Goal: Check status: Check status

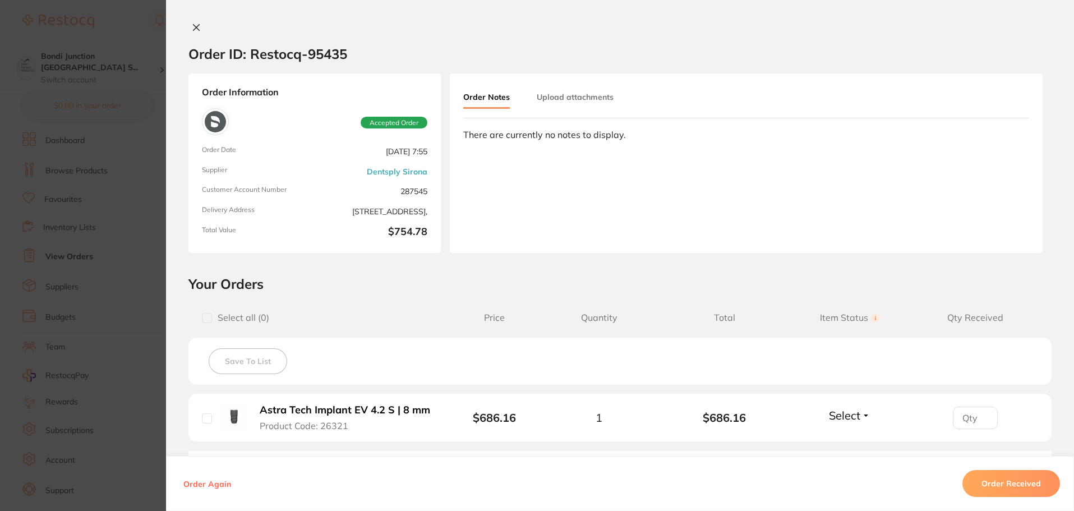
click at [1013, 473] on button "Order Received" at bounding box center [1011, 483] width 98 height 27
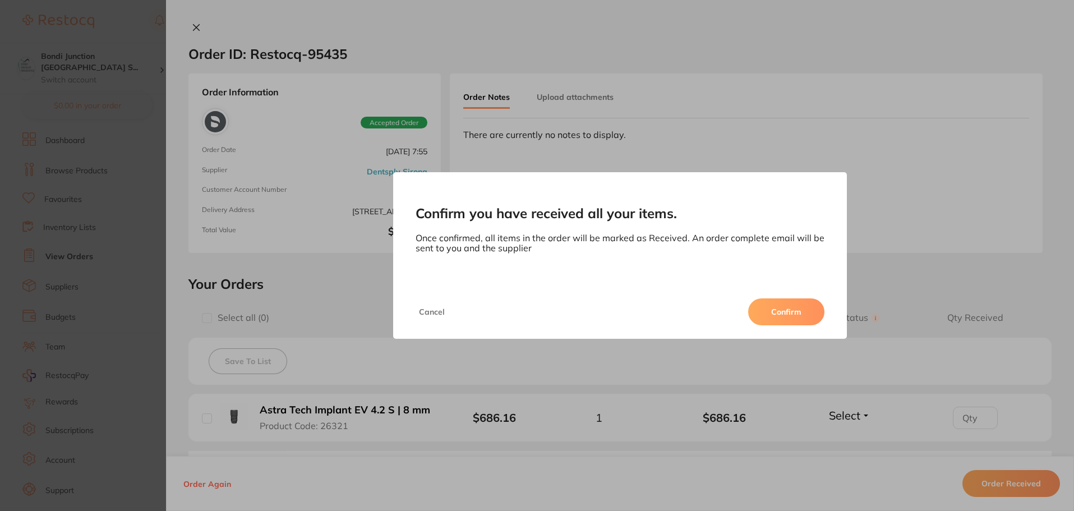
click at [786, 311] on button "Confirm" at bounding box center [786, 311] width 76 height 27
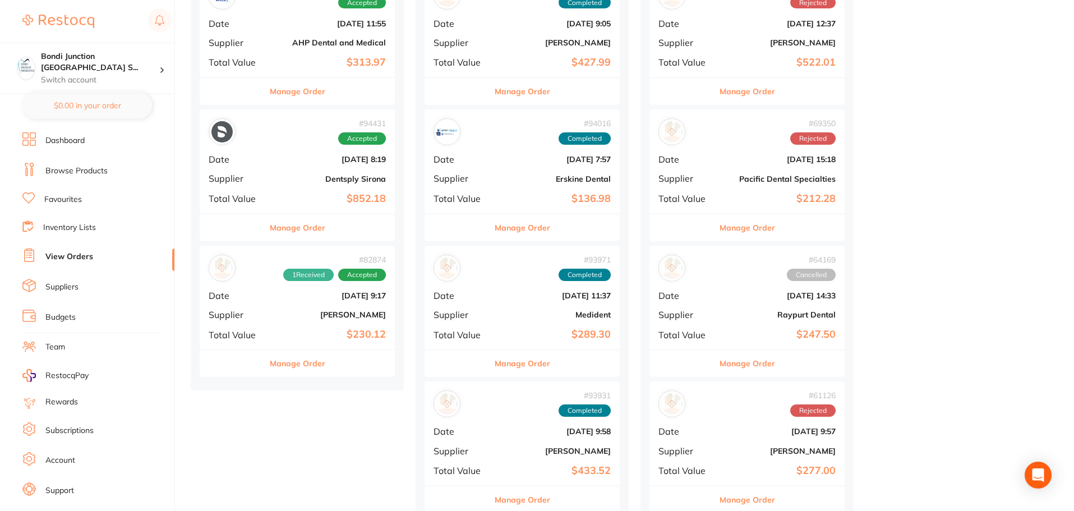
scroll to position [336, 0]
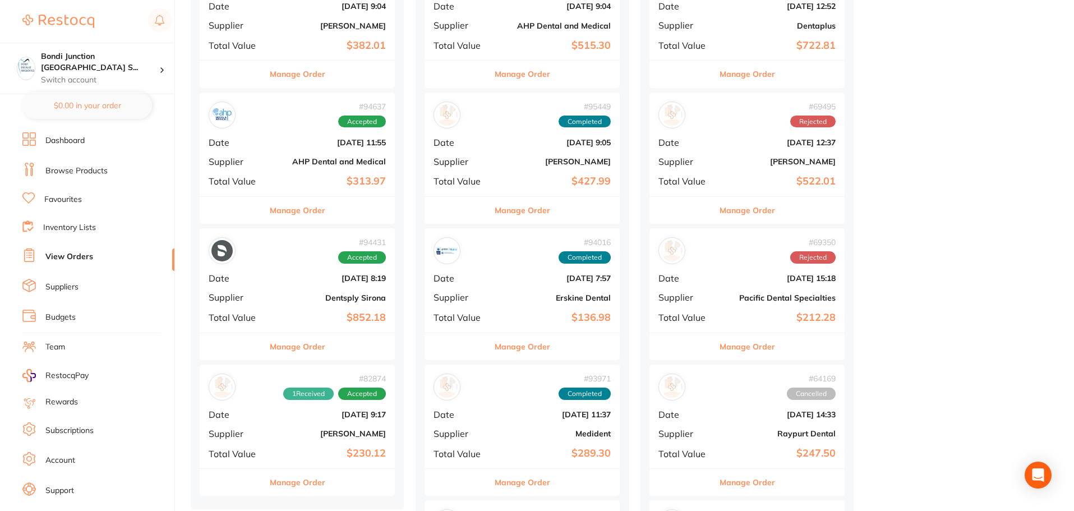
click at [310, 410] on b "[DATE] 9:17" at bounding box center [330, 414] width 112 height 9
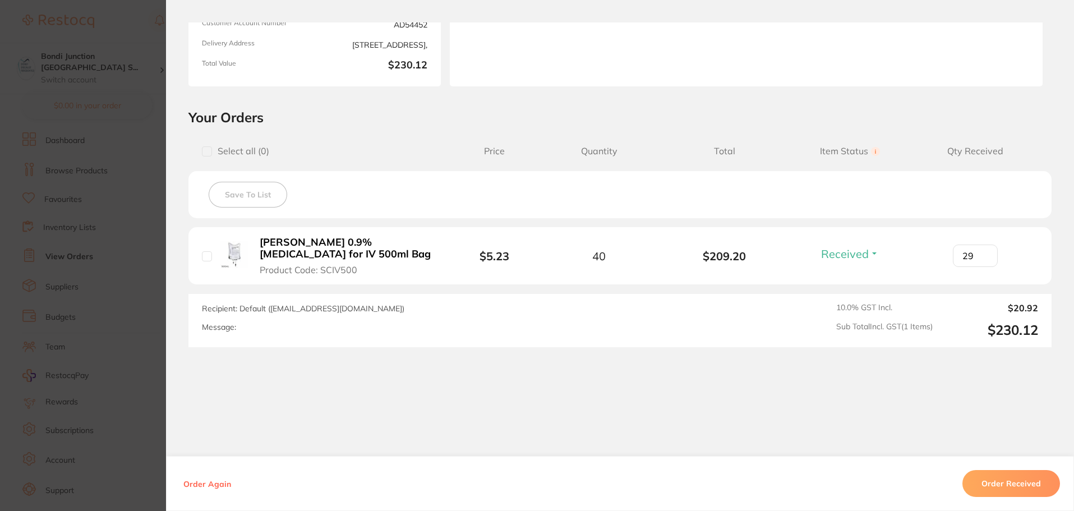
scroll to position [168, 0]
click at [145, 409] on section "Order ID: Restocq- 82874 Order Information 1 Received Accepted Order Order Date…" at bounding box center [537, 255] width 1074 height 511
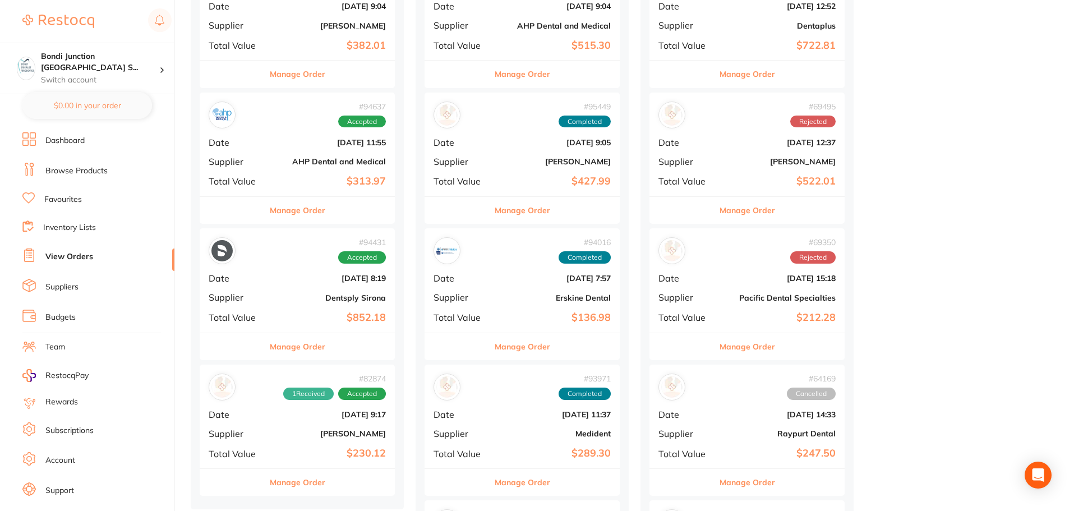
click at [335, 301] on b "Dentsply Sirona" at bounding box center [330, 297] width 112 height 9
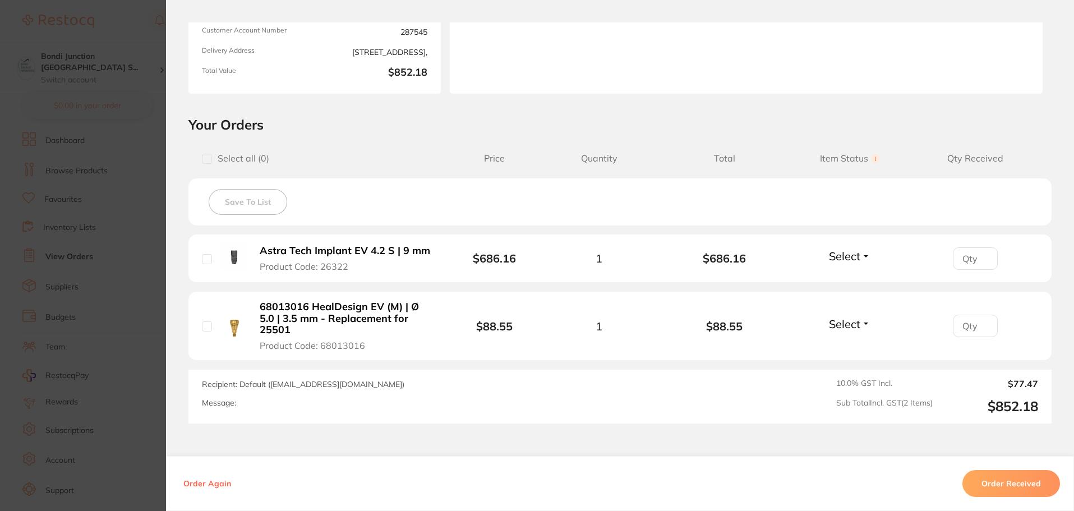
scroll to position [168, 0]
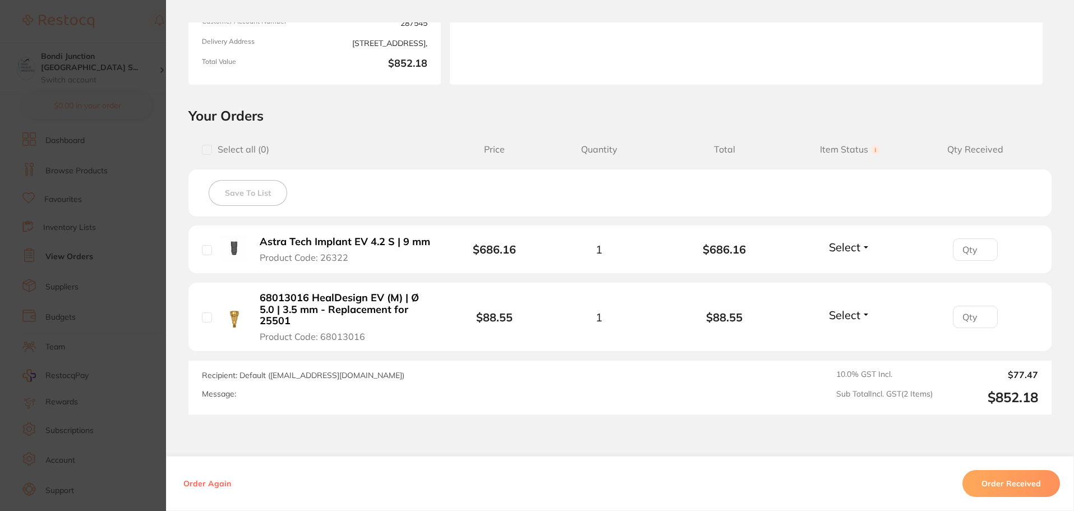
click at [52, 290] on section "Order ID: Restocq- 94431 Order Information Accepted Order Order Date [DATE] 8:1…" at bounding box center [537, 255] width 1074 height 511
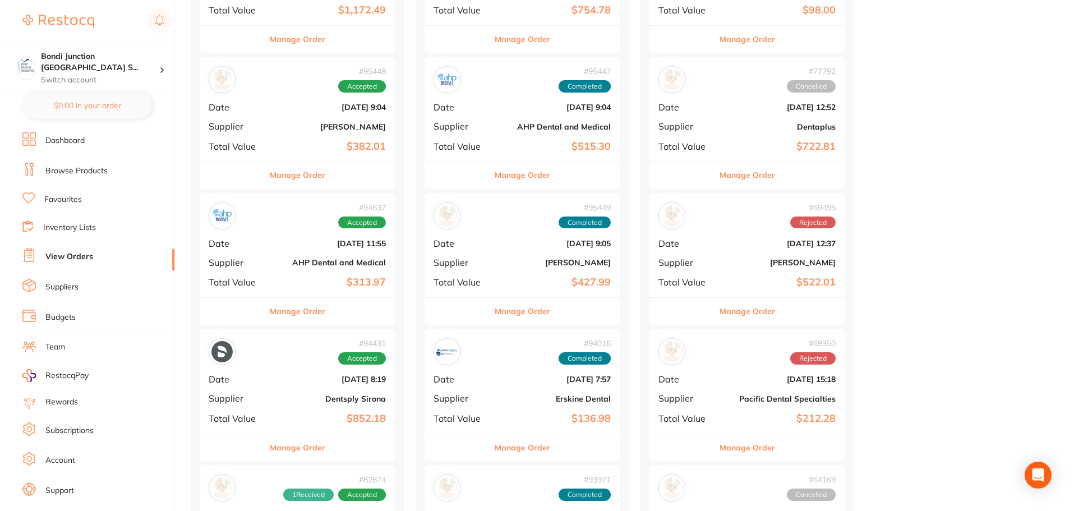
scroll to position [224, 0]
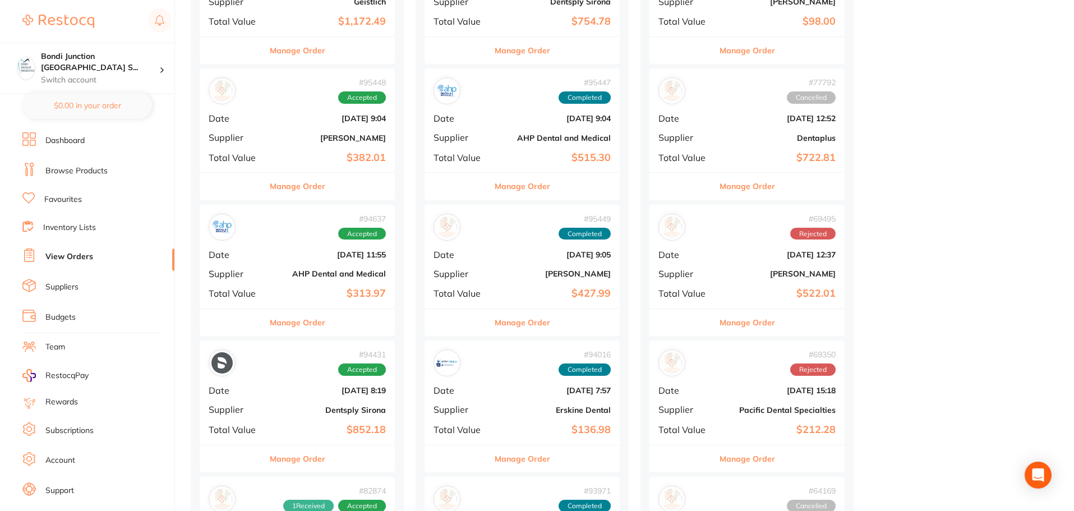
click at [345, 295] on b "$313.97" at bounding box center [330, 294] width 112 height 12
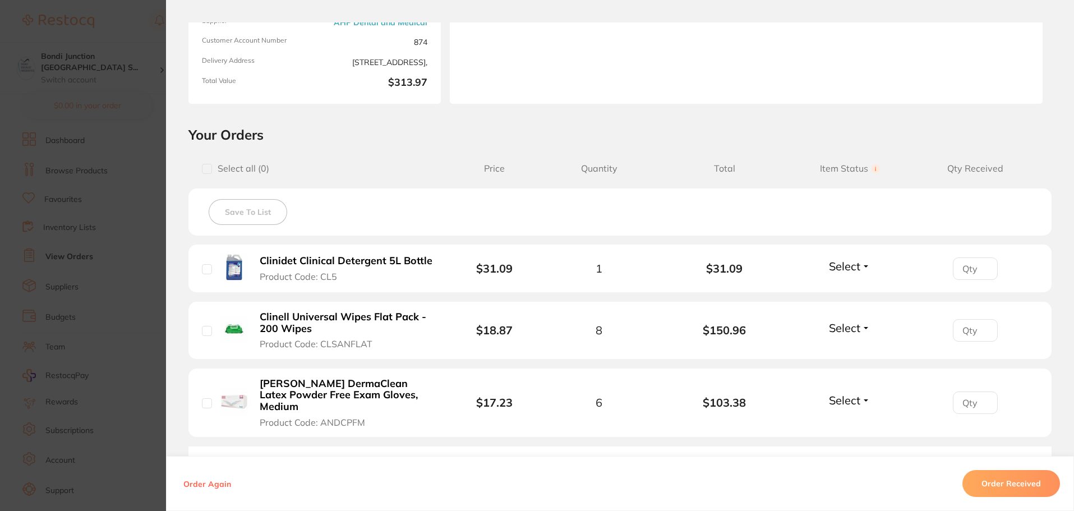
scroll to position [168, 0]
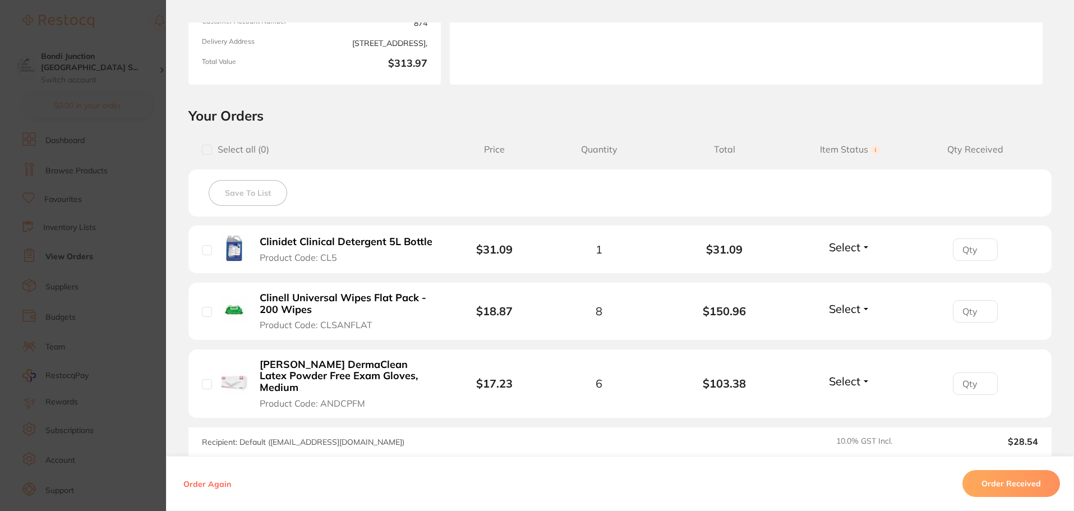
click at [59, 325] on section "Order ID: Restocq- 94637 Order Information Accepted Order Order Date [DATE] 11:…" at bounding box center [537, 255] width 1074 height 511
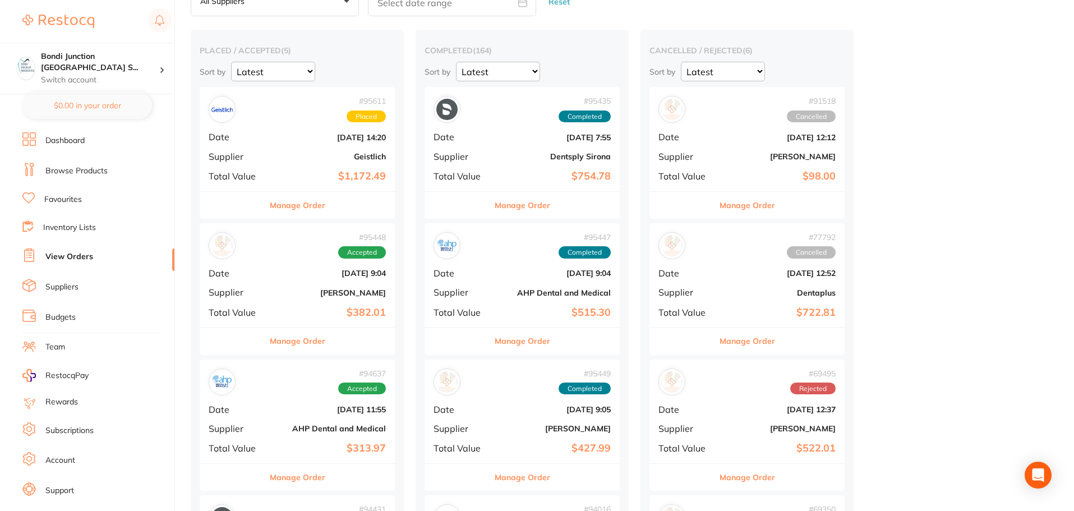
scroll to position [56, 0]
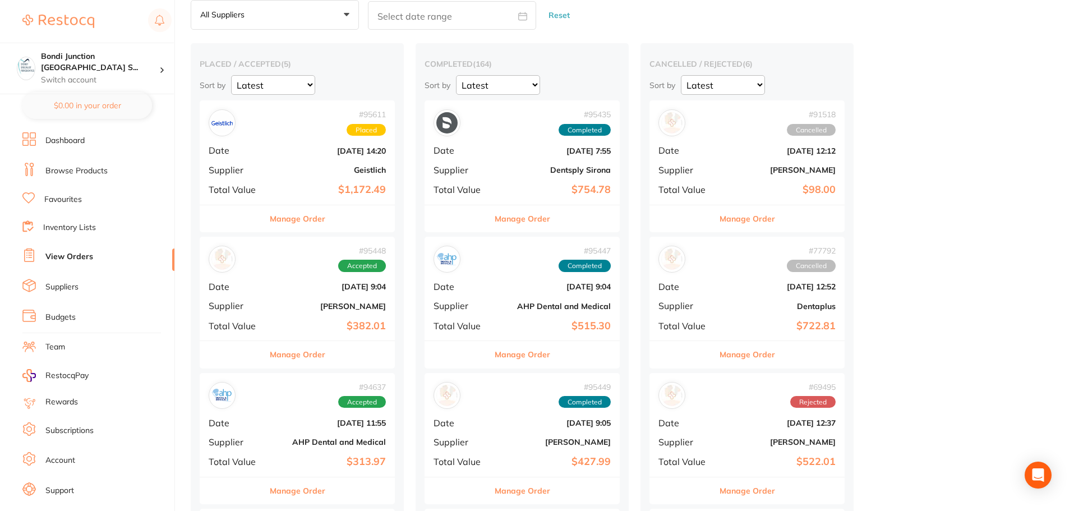
click at [285, 306] on b "[PERSON_NAME]" at bounding box center [330, 306] width 112 height 9
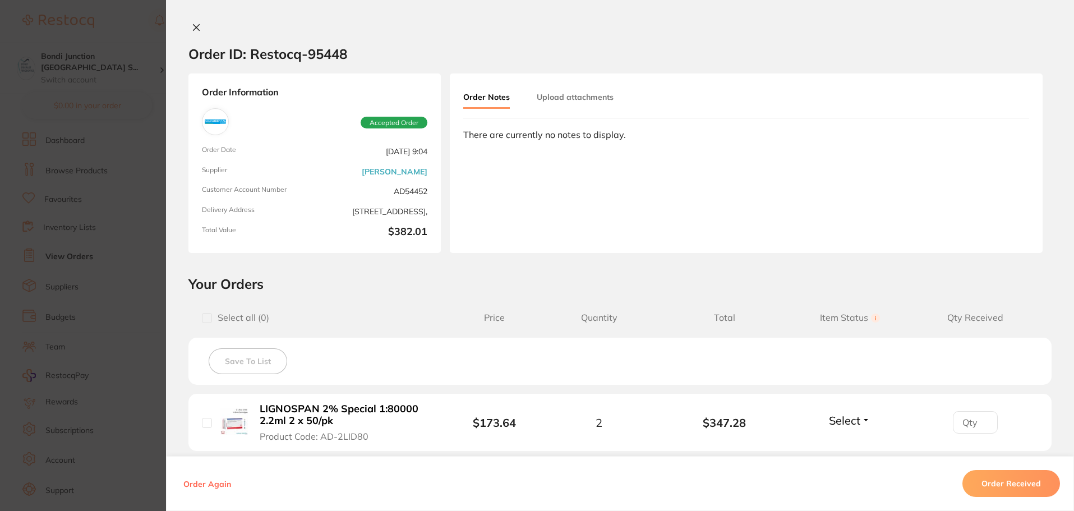
click at [838, 293] on section "Your Orders Select all ( 0 ) Price Quantity Total Item Status You can use this …" at bounding box center [620, 394] width 908 height 238
click at [16, 270] on section "Order ID: Restocq- 95448 Order Information Accepted Order Order Date [DATE] 9:0…" at bounding box center [537, 255] width 1074 height 511
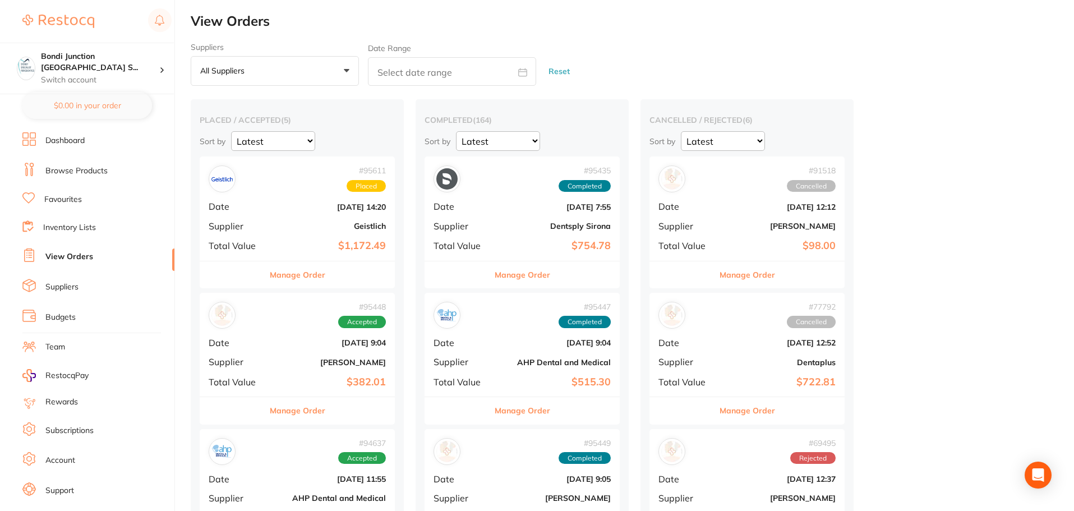
click at [310, 238] on div "# 95611 Placed Date [DATE] 14:20 Supplier Geistlich Total Value $1,172.49" at bounding box center [297, 208] width 195 height 104
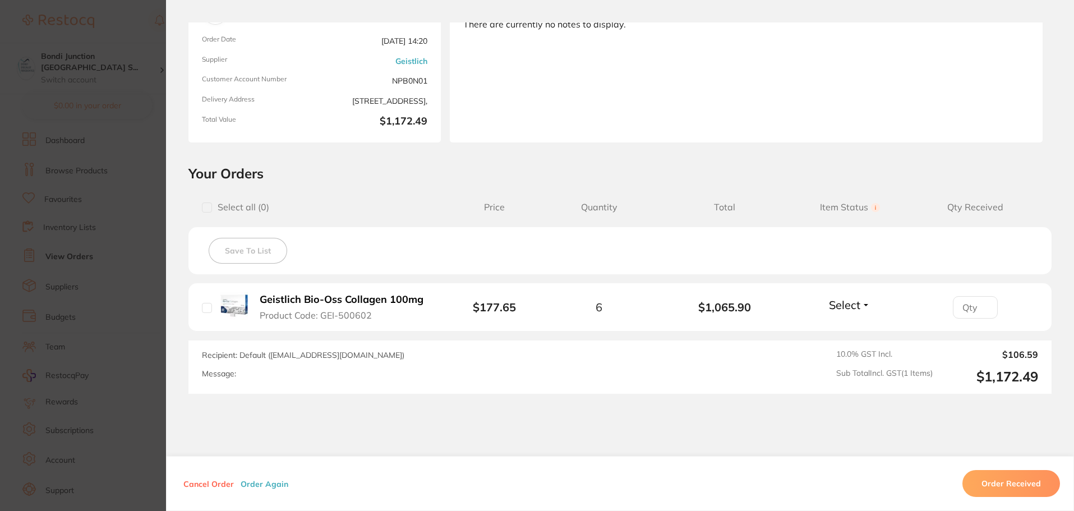
scroll to position [112, 0]
click at [91, 267] on section "Order ID: Restocq- 95611 Order Information Placed Order Order Date [DATE] 14:20…" at bounding box center [537, 255] width 1074 height 511
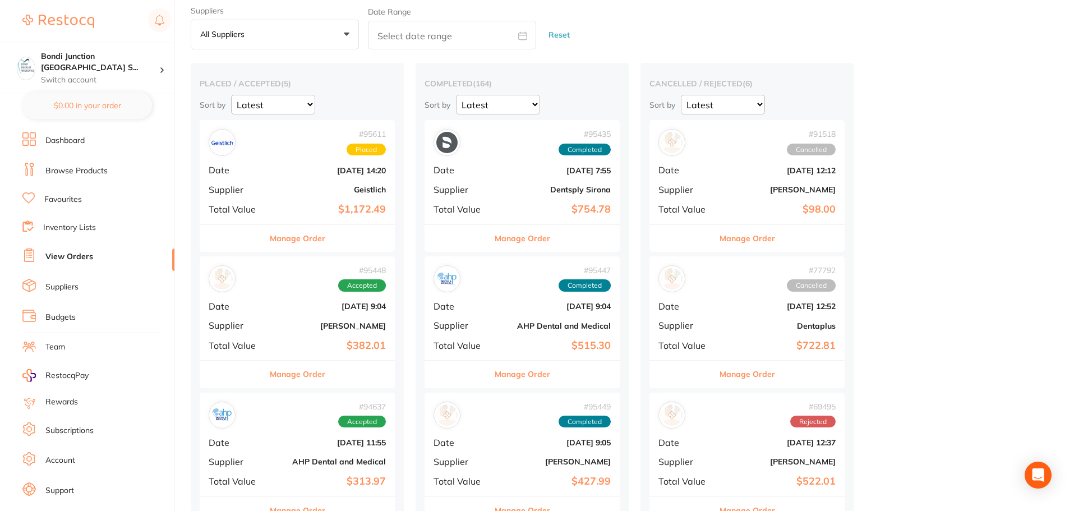
scroll to position [56, 0]
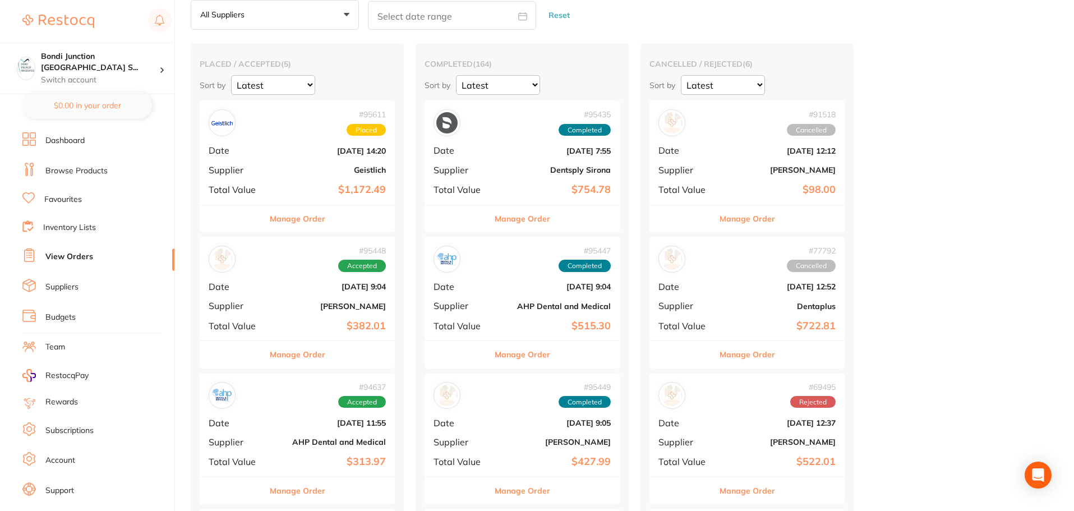
click at [295, 283] on b "[DATE] 9:04" at bounding box center [330, 286] width 112 height 9
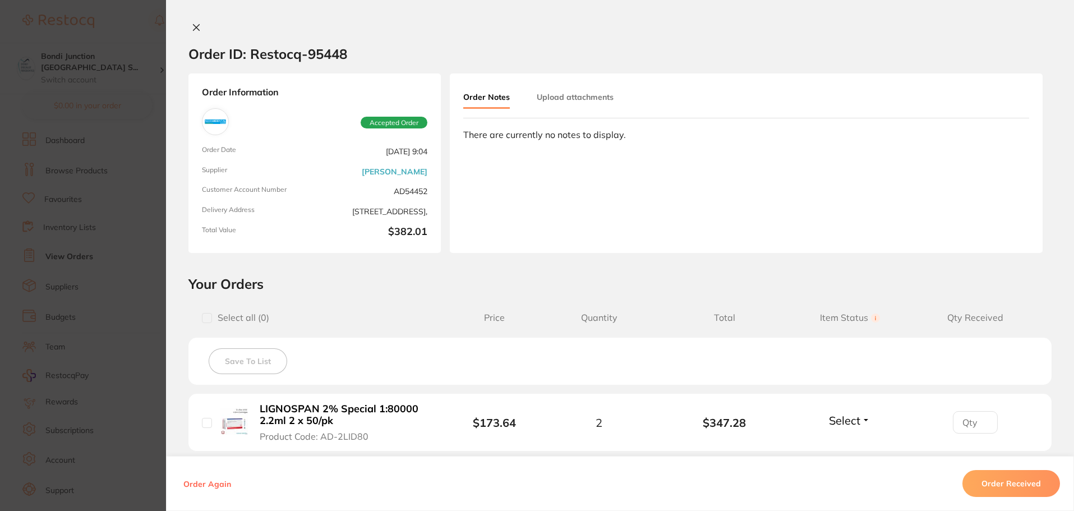
drag, startPoint x: 0, startPoint y: 287, endPoint x: 9, endPoint y: 287, distance: 9.0
click at [4, 289] on section "Order ID: Restocq- 95448 Order Information Accepted Order Order Date [DATE] 9:0…" at bounding box center [537, 255] width 1074 height 511
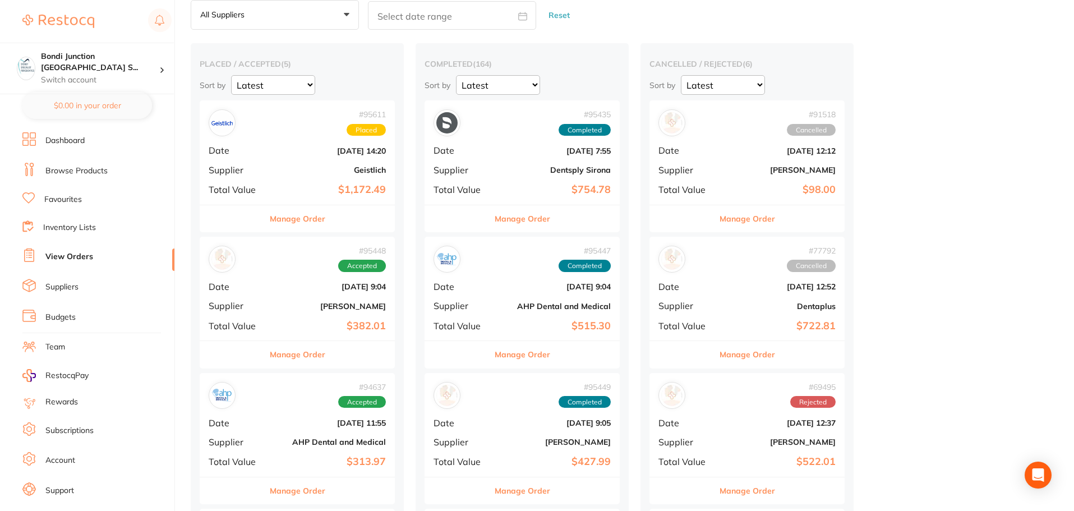
click at [293, 173] on b "Geistlich" at bounding box center [330, 169] width 112 height 9
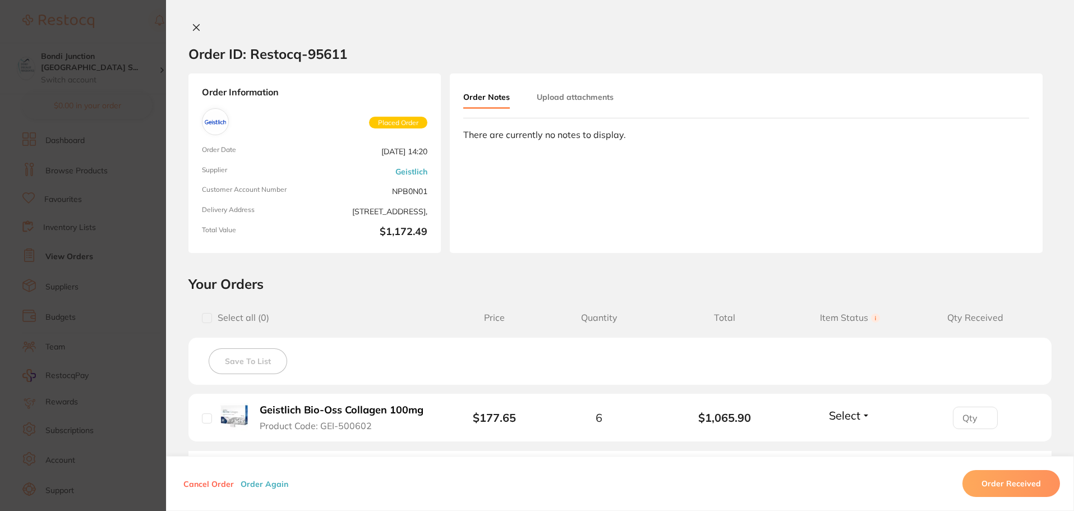
click at [192, 29] on icon at bounding box center [196, 27] width 9 height 9
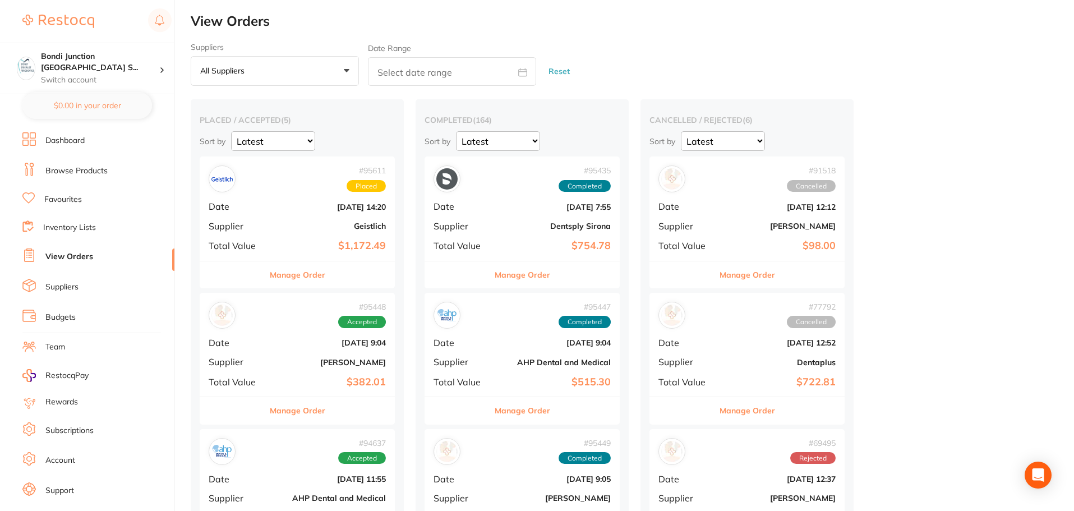
click at [77, 175] on link "Browse Products" at bounding box center [76, 170] width 62 height 11
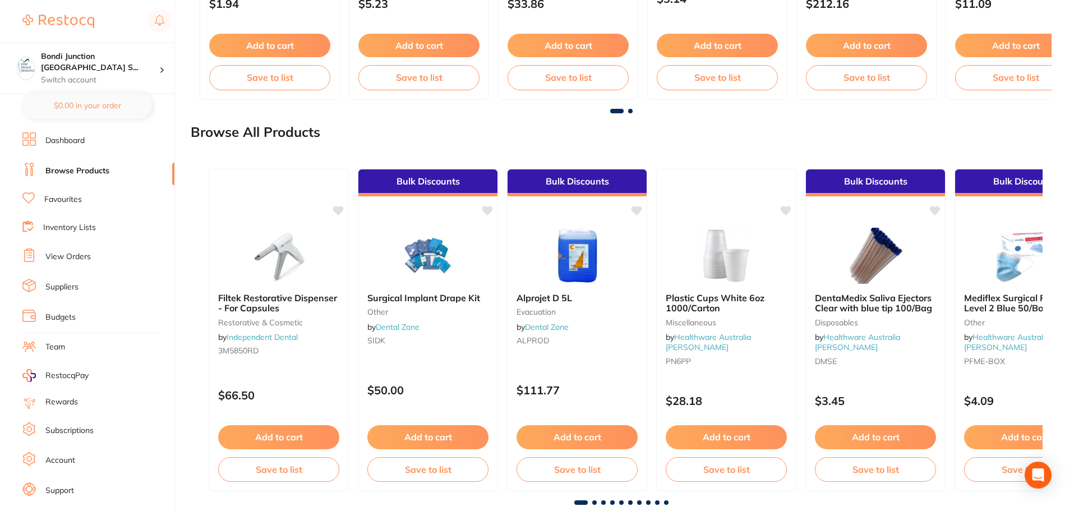
scroll to position [1234, 0]
